Goal: Transaction & Acquisition: Obtain resource

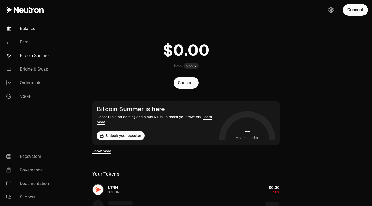
click at [36, 54] on link "Bitcoin Summer" at bounding box center [29, 56] width 54 height 14
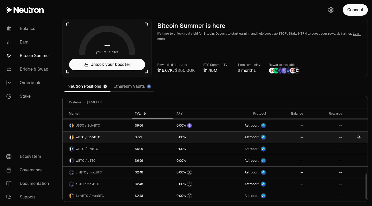
scroll to position [233, 0]
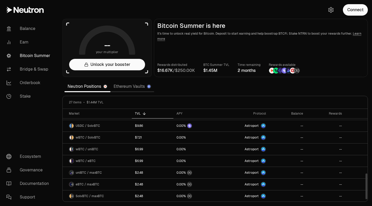
click at [124, 85] on link "Ethereum Vaults" at bounding box center [133, 86] width 44 height 10
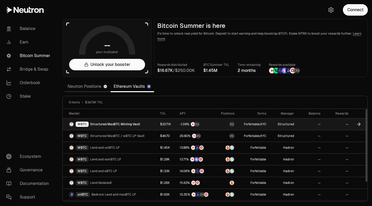
click at [97, 124] on span "Structured MaxBTC Minting Vault" at bounding box center [115, 124] width 50 height 4
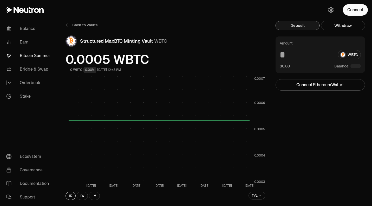
click at [295, 23] on button "Deposit" at bounding box center [298, 25] width 44 height 9
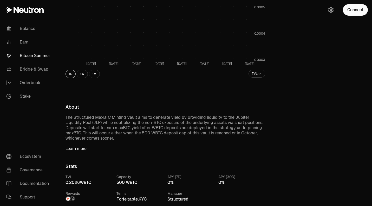
scroll to position [230, 0]
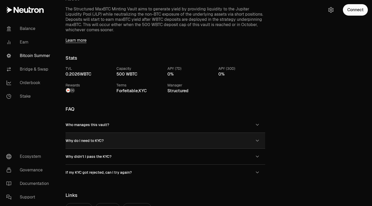
click at [174, 137] on button "Why do I need to KYC?" at bounding box center [166, 141] width 200 height 16
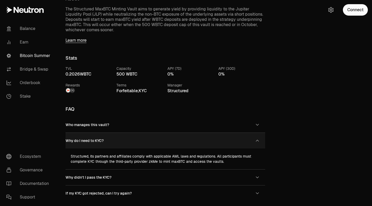
click at [174, 137] on button "Why do I need to KYC?" at bounding box center [166, 141] width 200 height 16
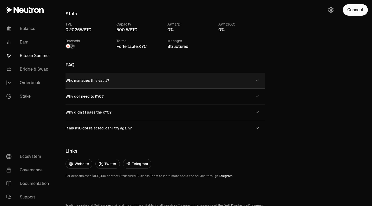
scroll to position [270, 0]
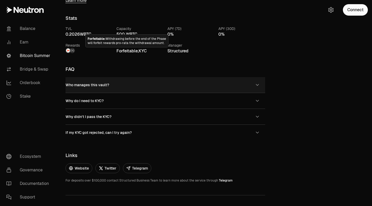
click at [125, 85] on button "Who manages this vault?" at bounding box center [166, 85] width 200 height 16
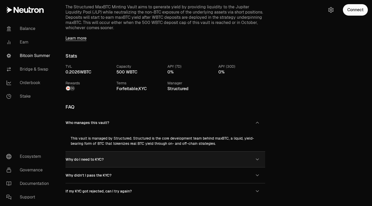
scroll to position [231, 0]
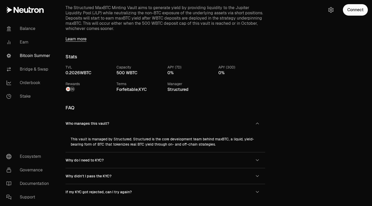
click at [72, 90] on img at bounding box center [72, 89] width 4 height 4
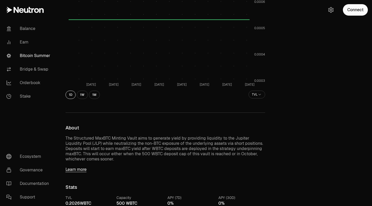
scroll to position [0, 0]
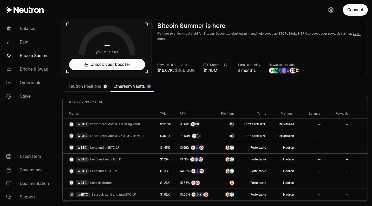
click at [122, 87] on link "Ethereum Vaults" at bounding box center [133, 86] width 44 height 10
